Goal: Transaction & Acquisition: Purchase product/service

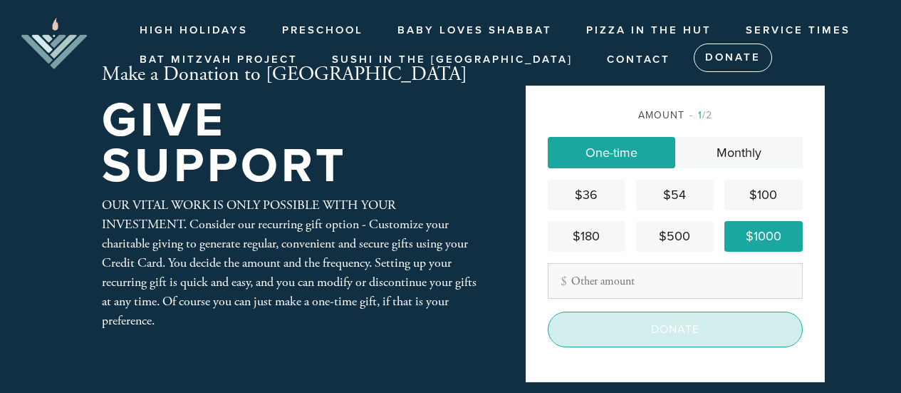
click at [716, 321] on input "Donate" at bounding box center [675, 329] width 255 height 36
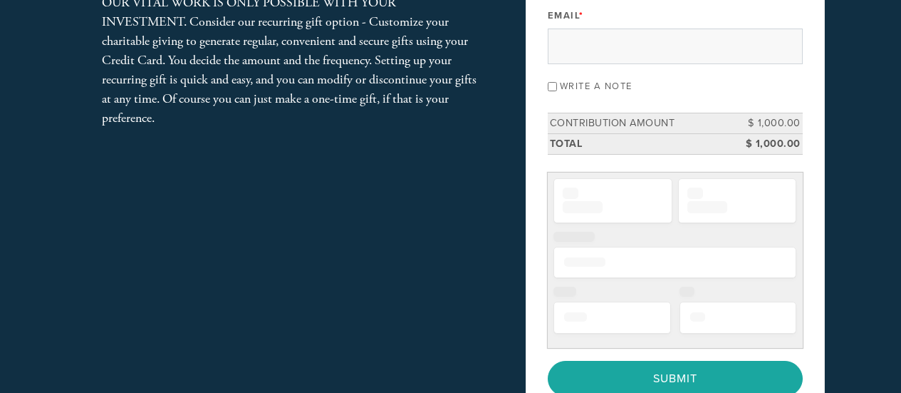
scroll to position [166, 0]
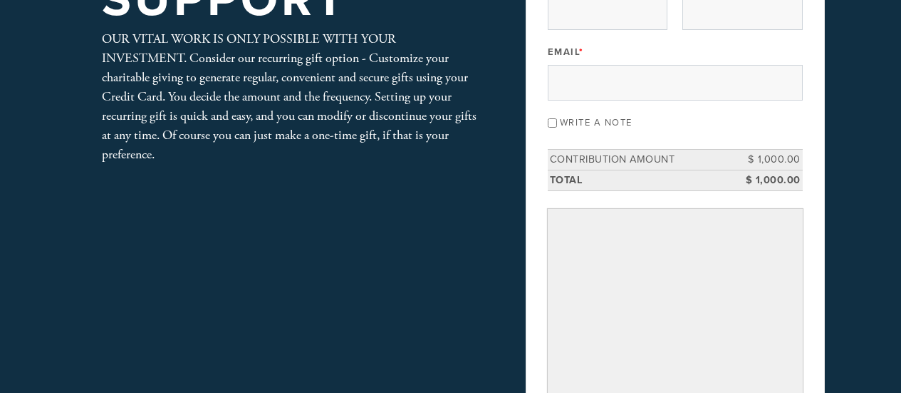
click at [551, 118] on input "Write a note" at bounding box center [552, 122] width 9 height 9
checkbox input "true"
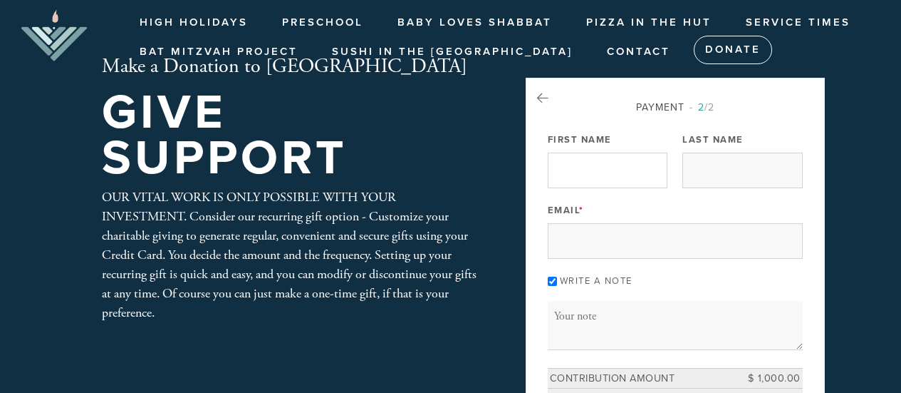
scroll to position [0, 0]
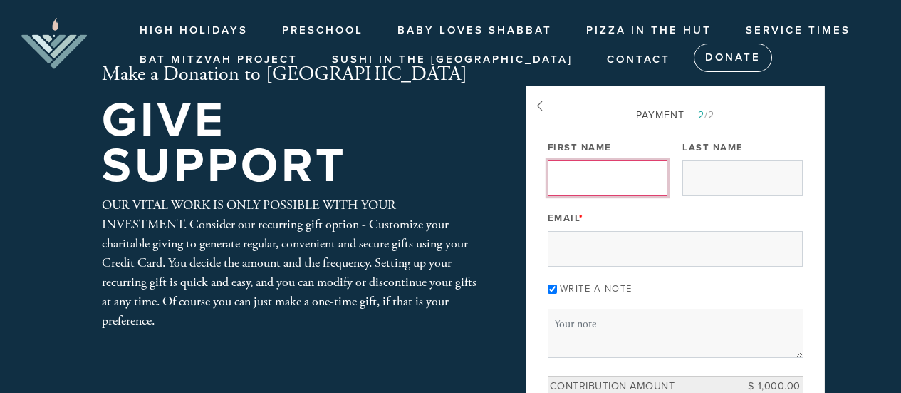
click at [597, 189] on input "First Name" at bounding box center [608, 178] width 120 height 36
type input "Robert"
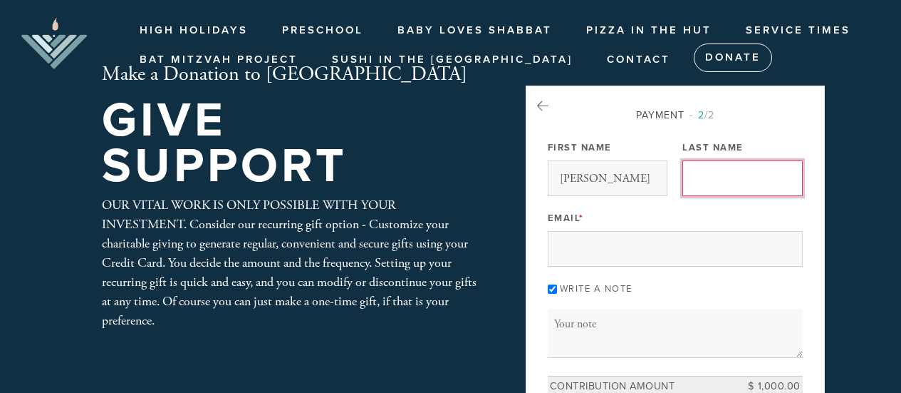
type input "Handelman"
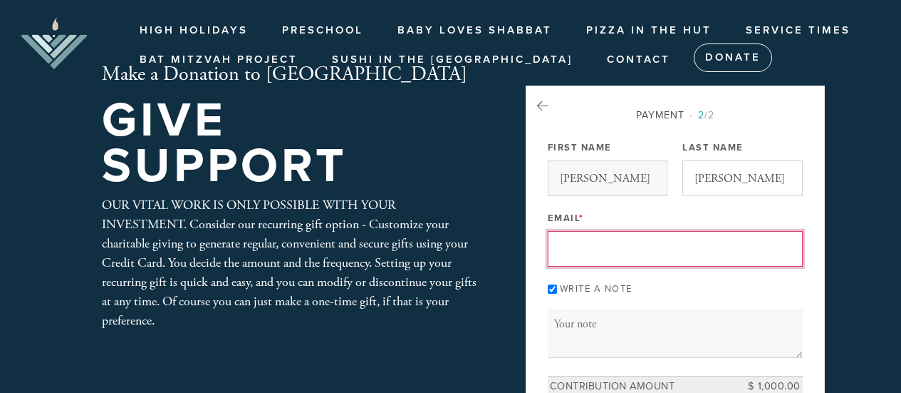
type input "r_handelman@yahoo.ca"
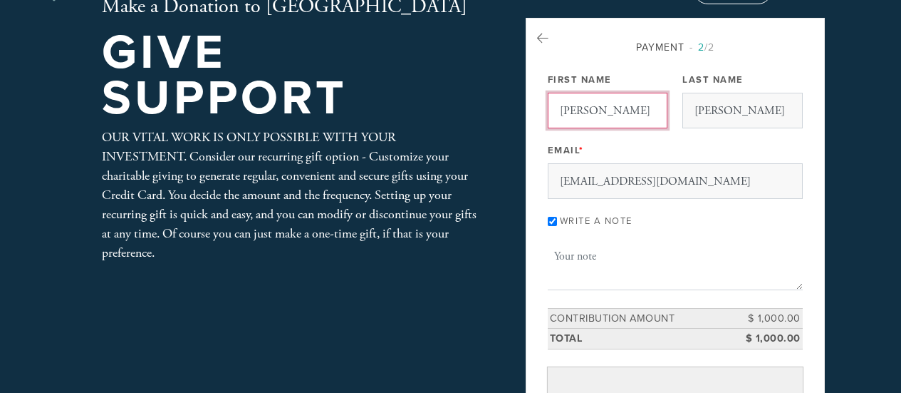
scroll to position [90, 0]
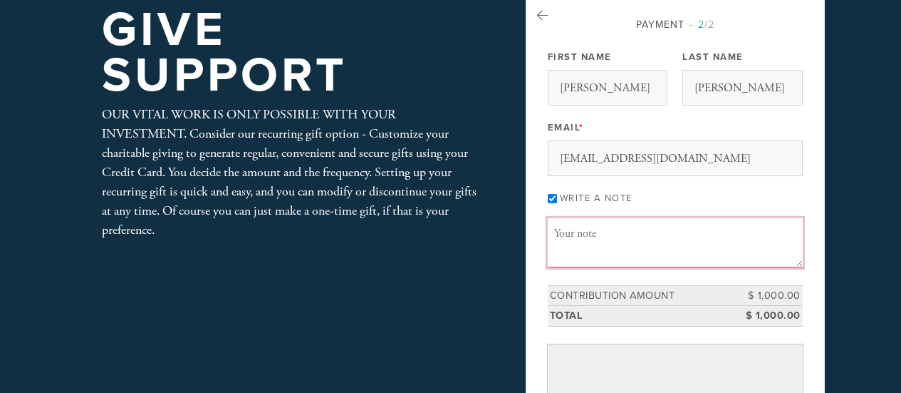
click at [707, 237] on textarea "Message or dedication" at bounding box center [675, 242] width 255 height 48
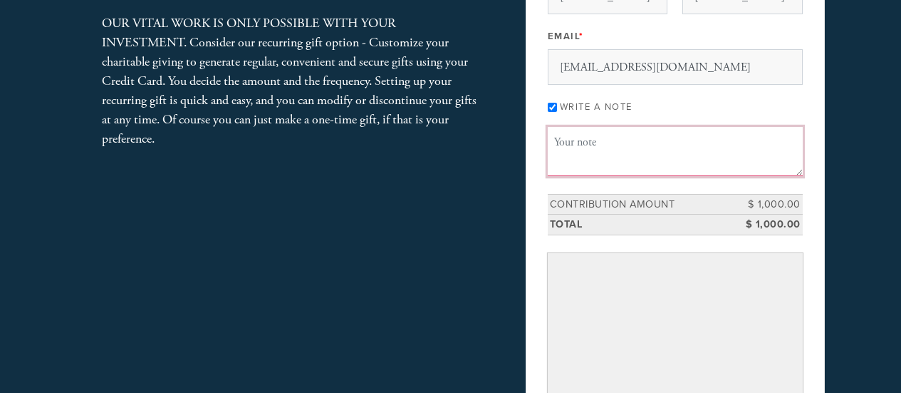
scroll to position [227, 0]
